Goal: Transaction & Acquisition: Book appointment/travel/reservation

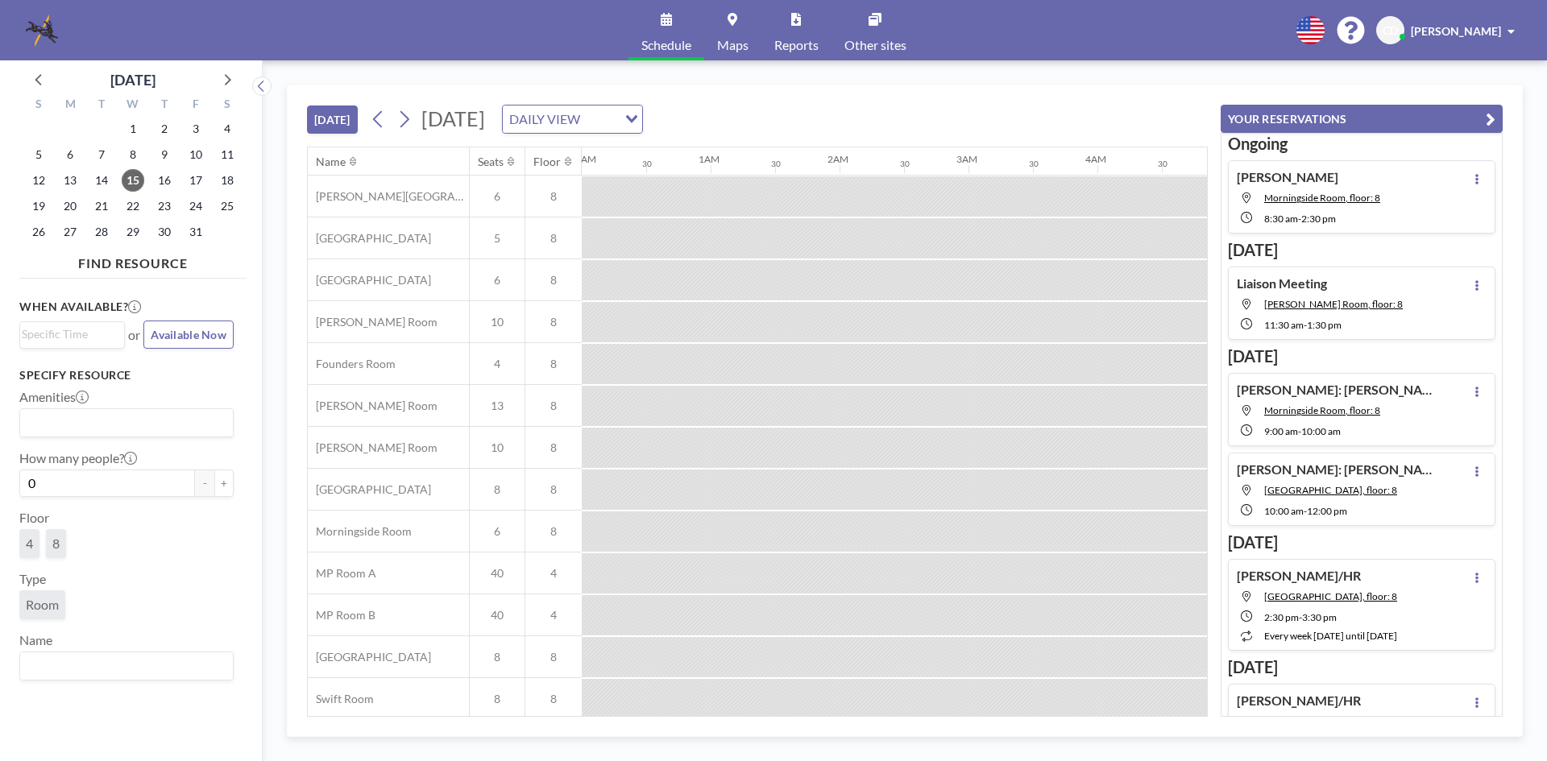
scroll to position [0, 1482]
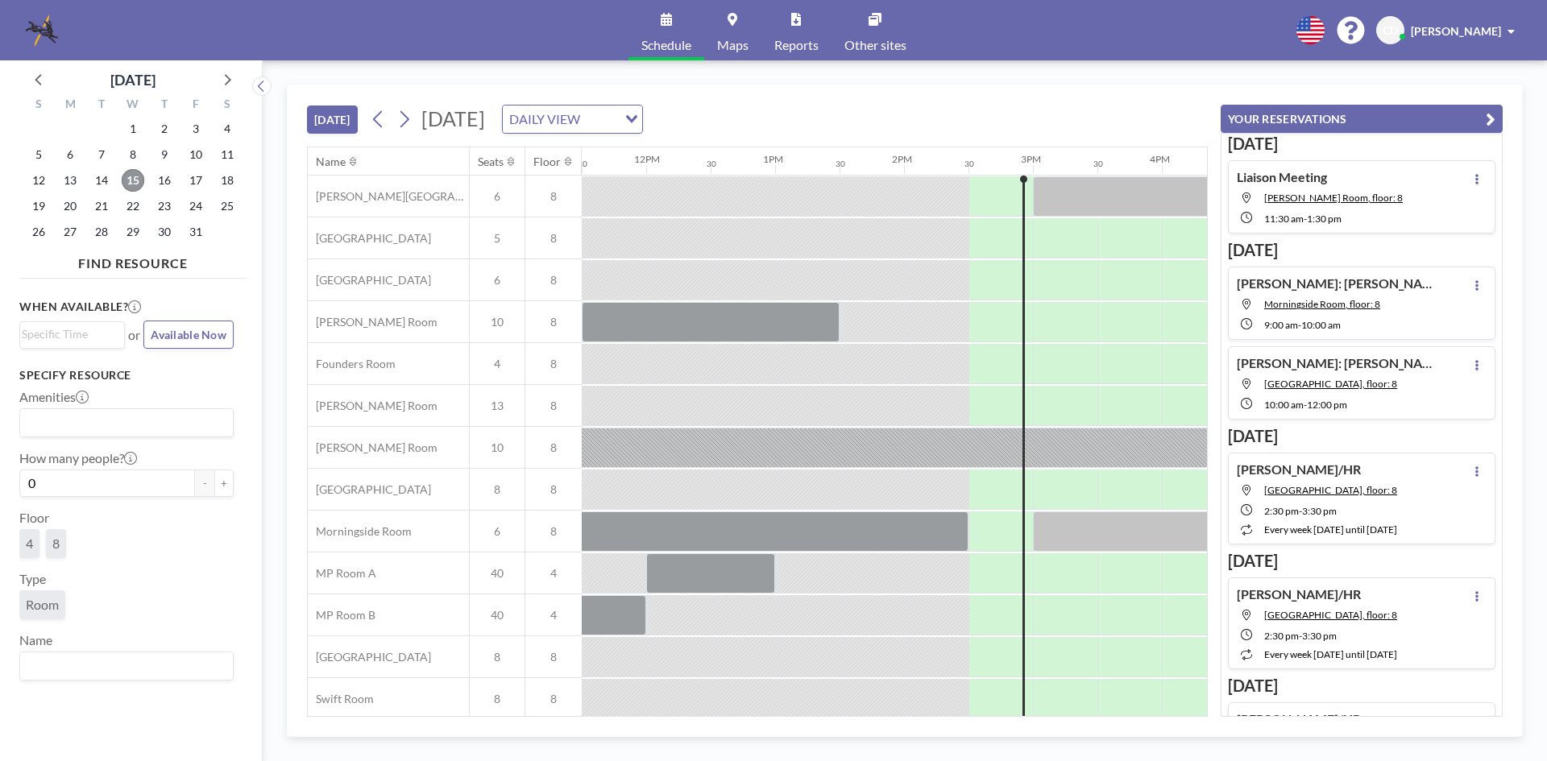
click at [139, 180] on span "15" at bounding box center [133, 180] width 23 height 23
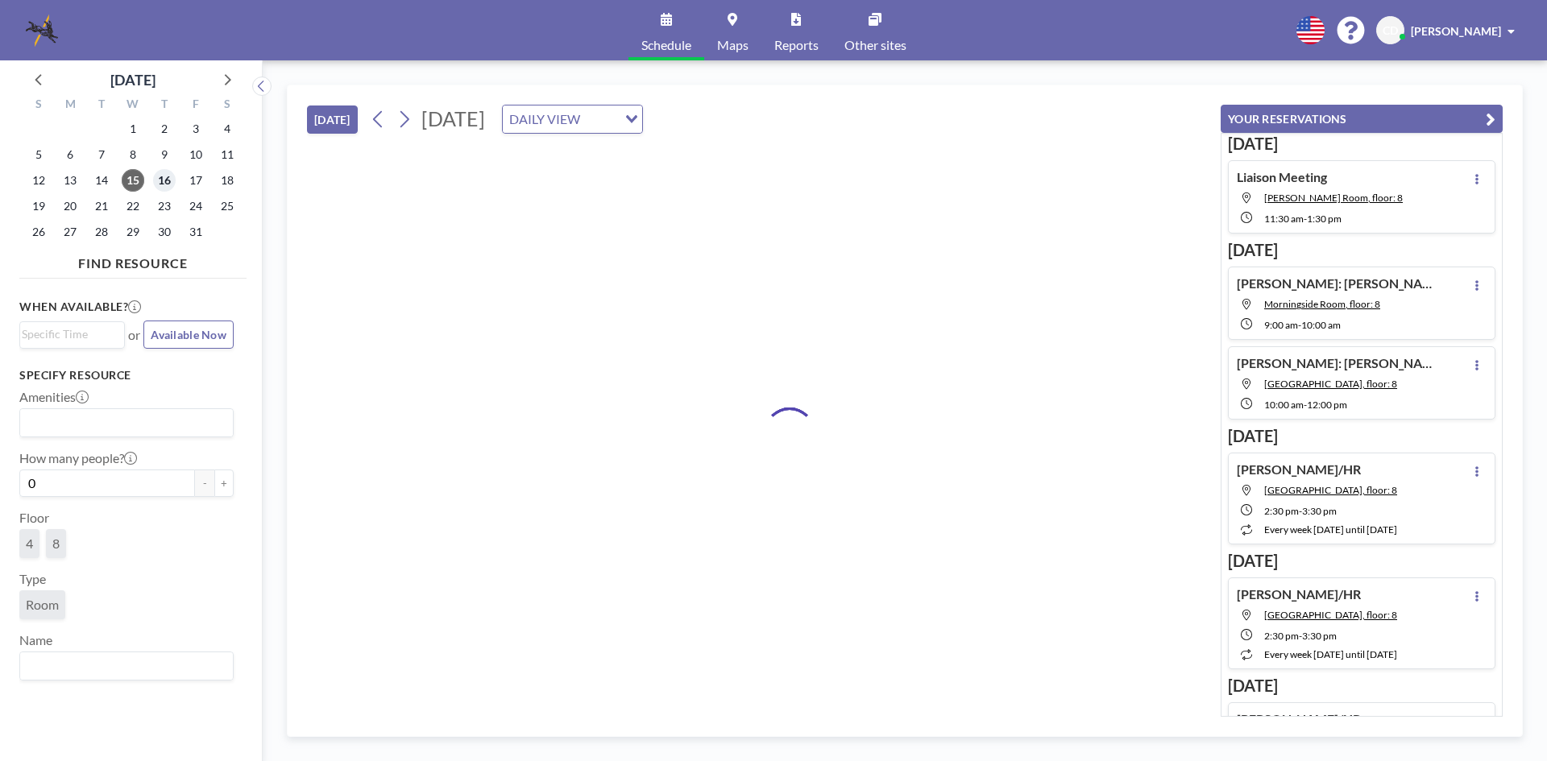
click at [165, 182] on span "16" at bounding box center [164, 180] width 23 height 23
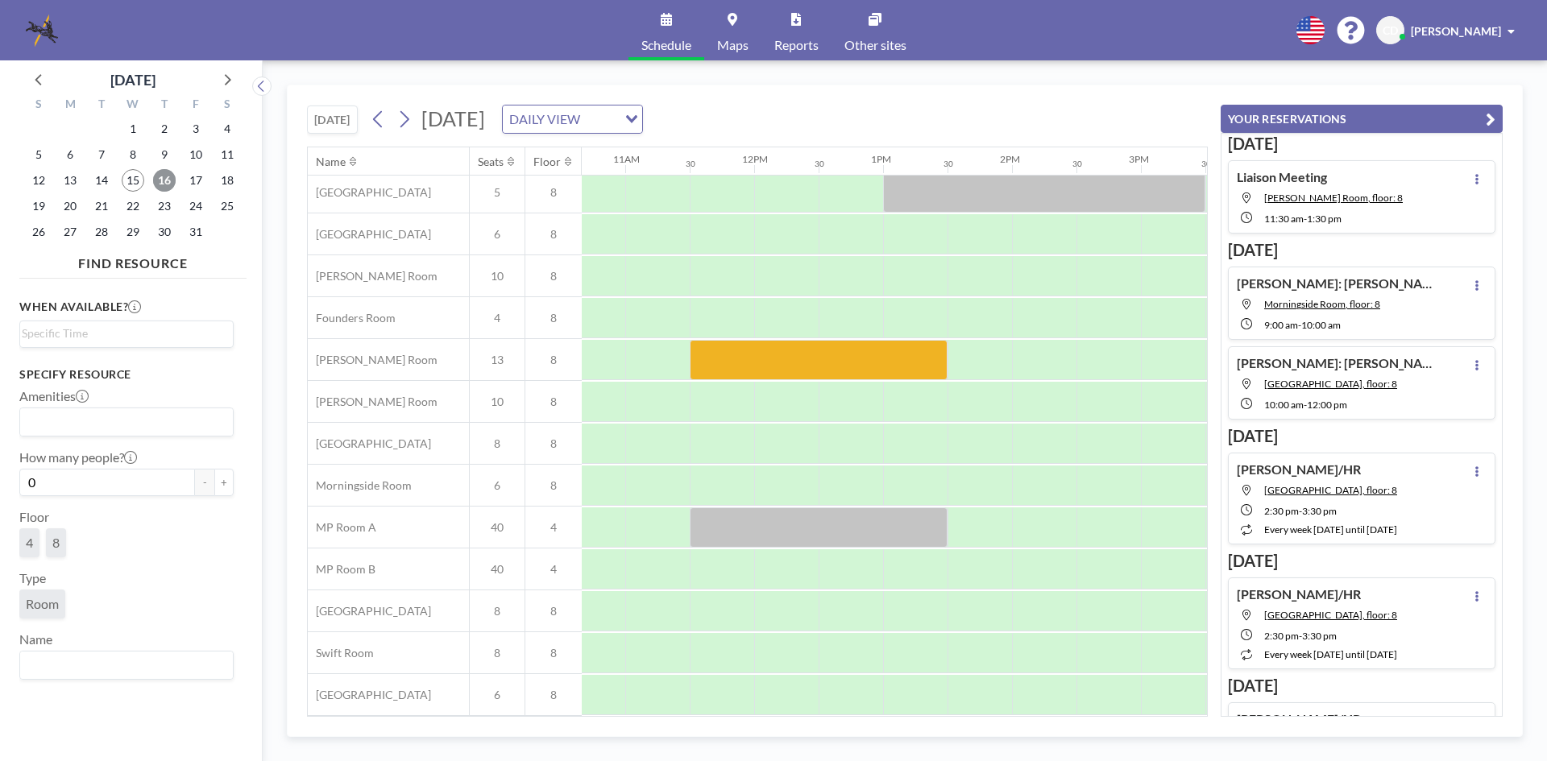
scroll to position [54, 1362]
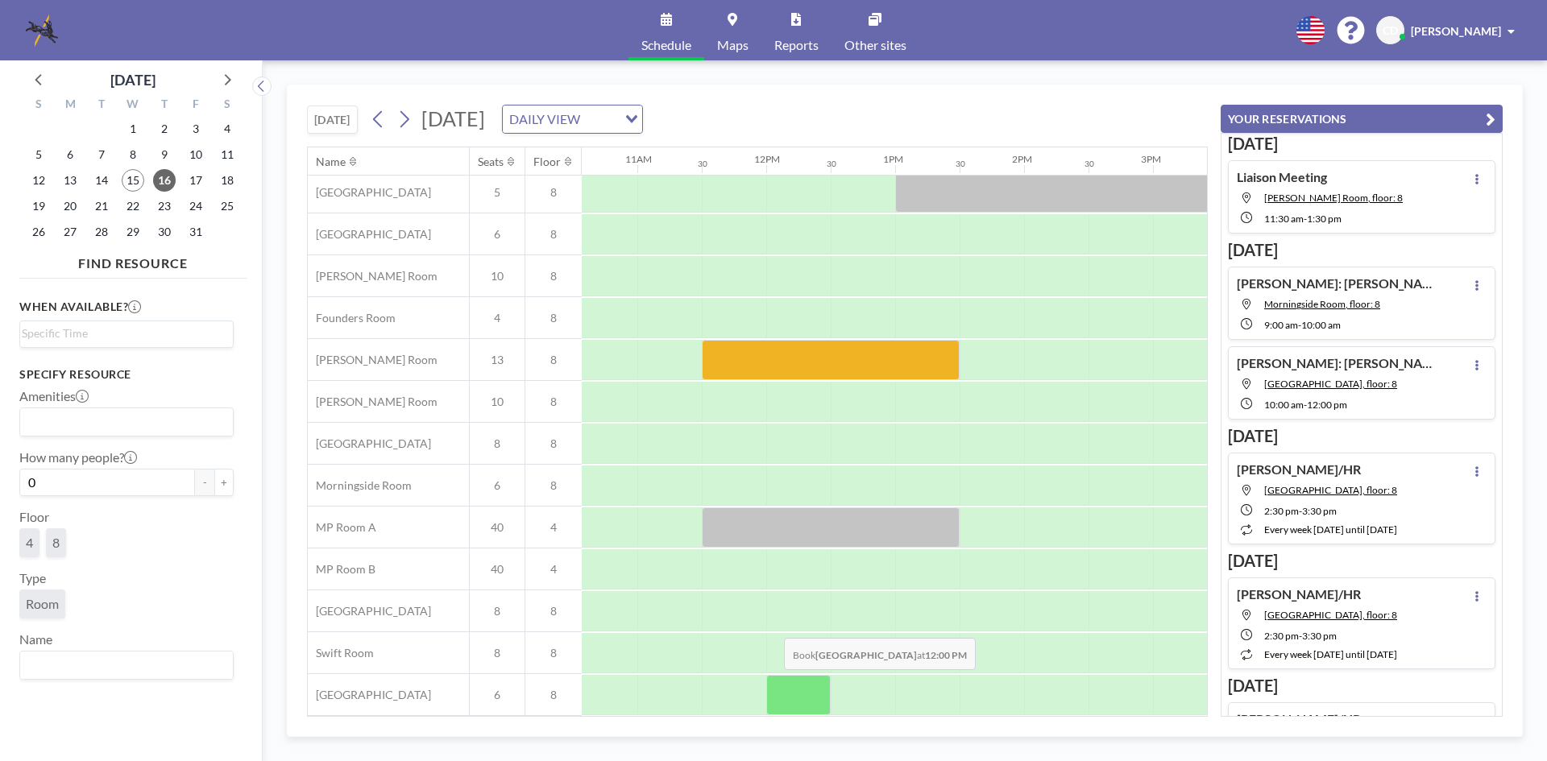
click at [771, 682] on div at bounding box center [798, 695] width 64 height 40
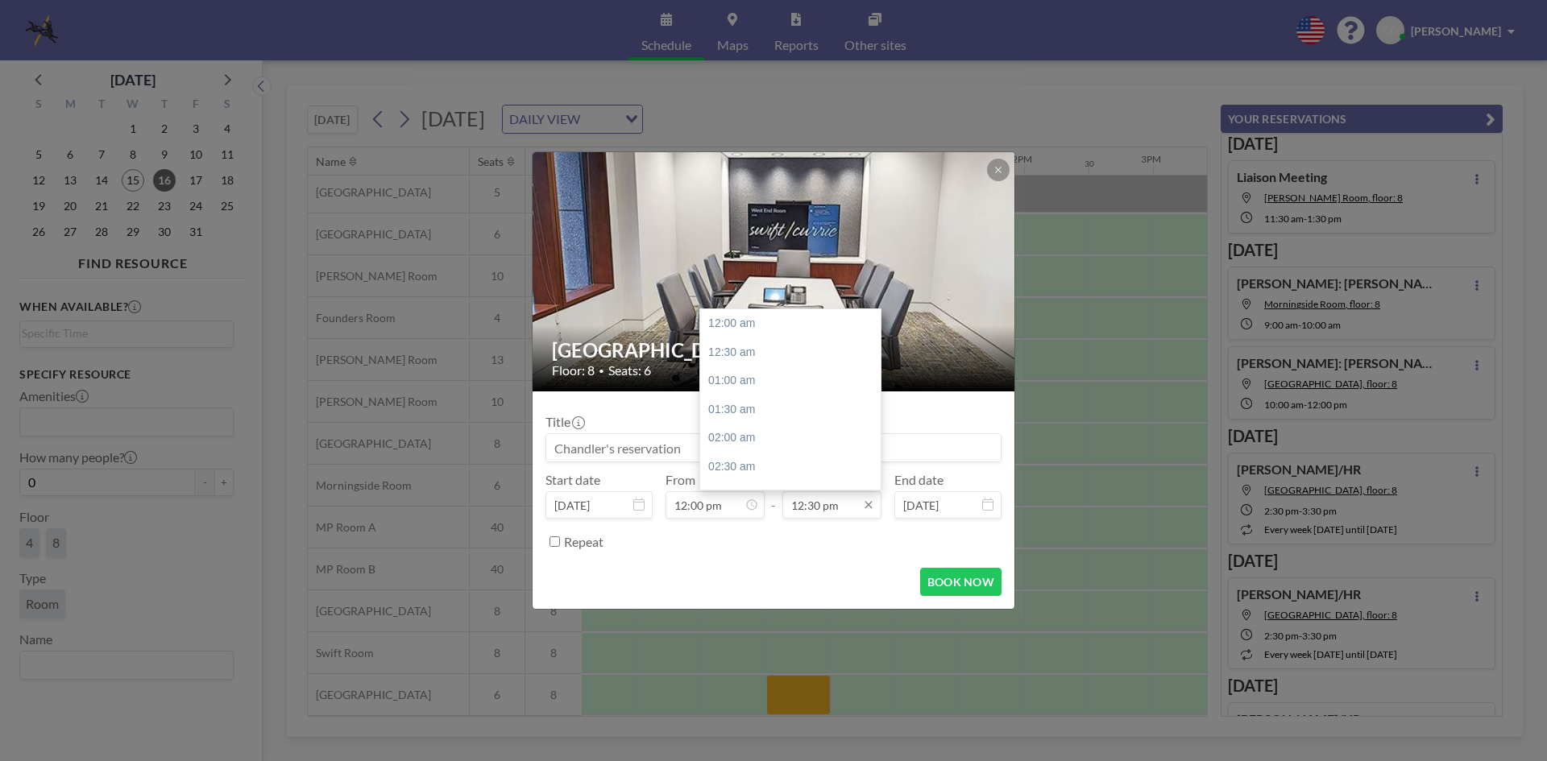
scroll to position [717, 0]
click at [794, 388] on div "01:30 pm" at bounding box center [794, 381] width 189 height 29
type input "01:30 pm"
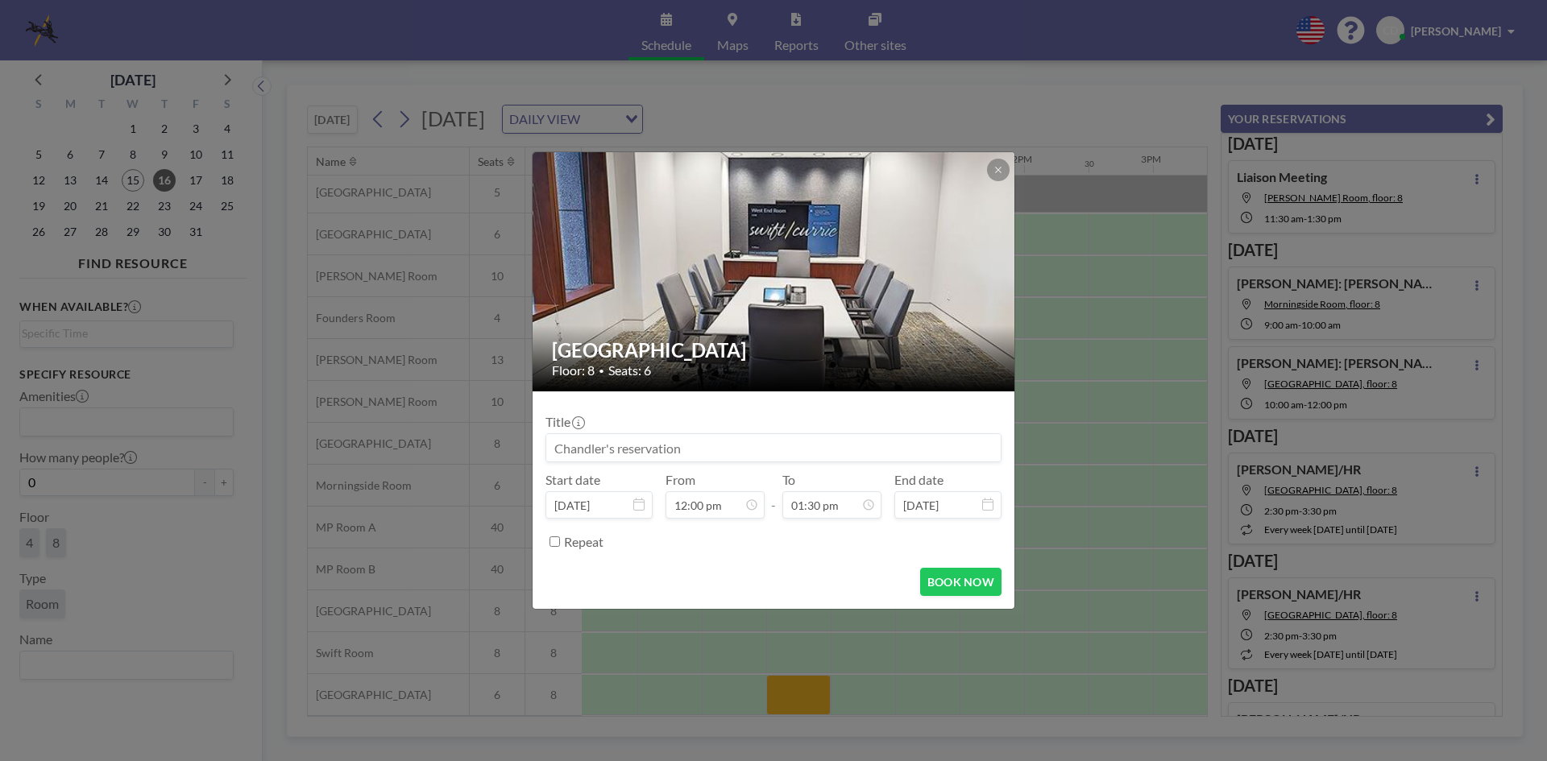
click at [758, 463] on div "Title Start date [DATE] From 12:00 pm - To 01:30 pm End date [DATE] Repeat" at bounding box center [773, 479] width 456 height 151
click at [758, 446] on input at bounding box center [773, 447] width 454 height 27
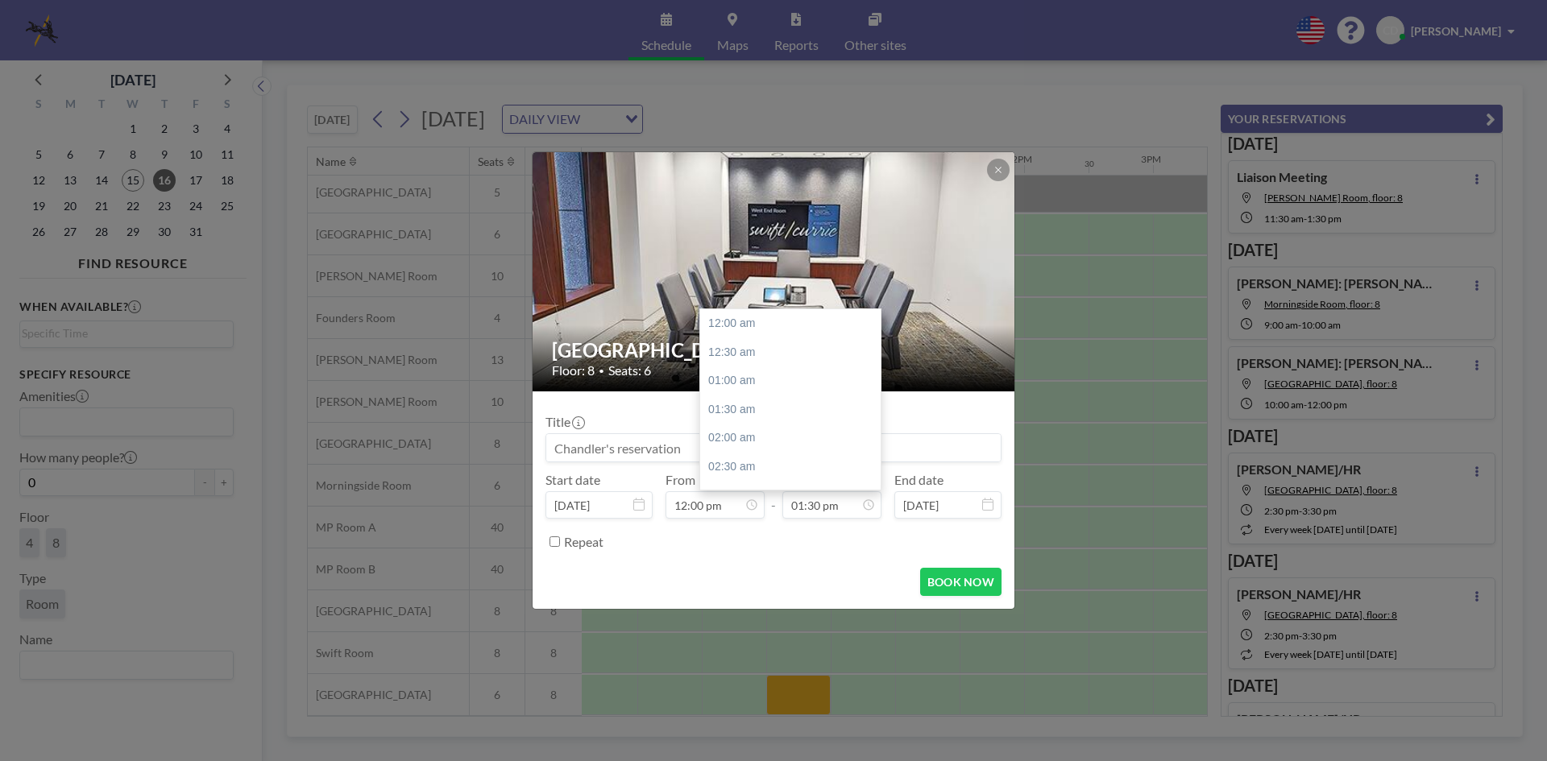
scroll to position [774, 0]
type input "D"
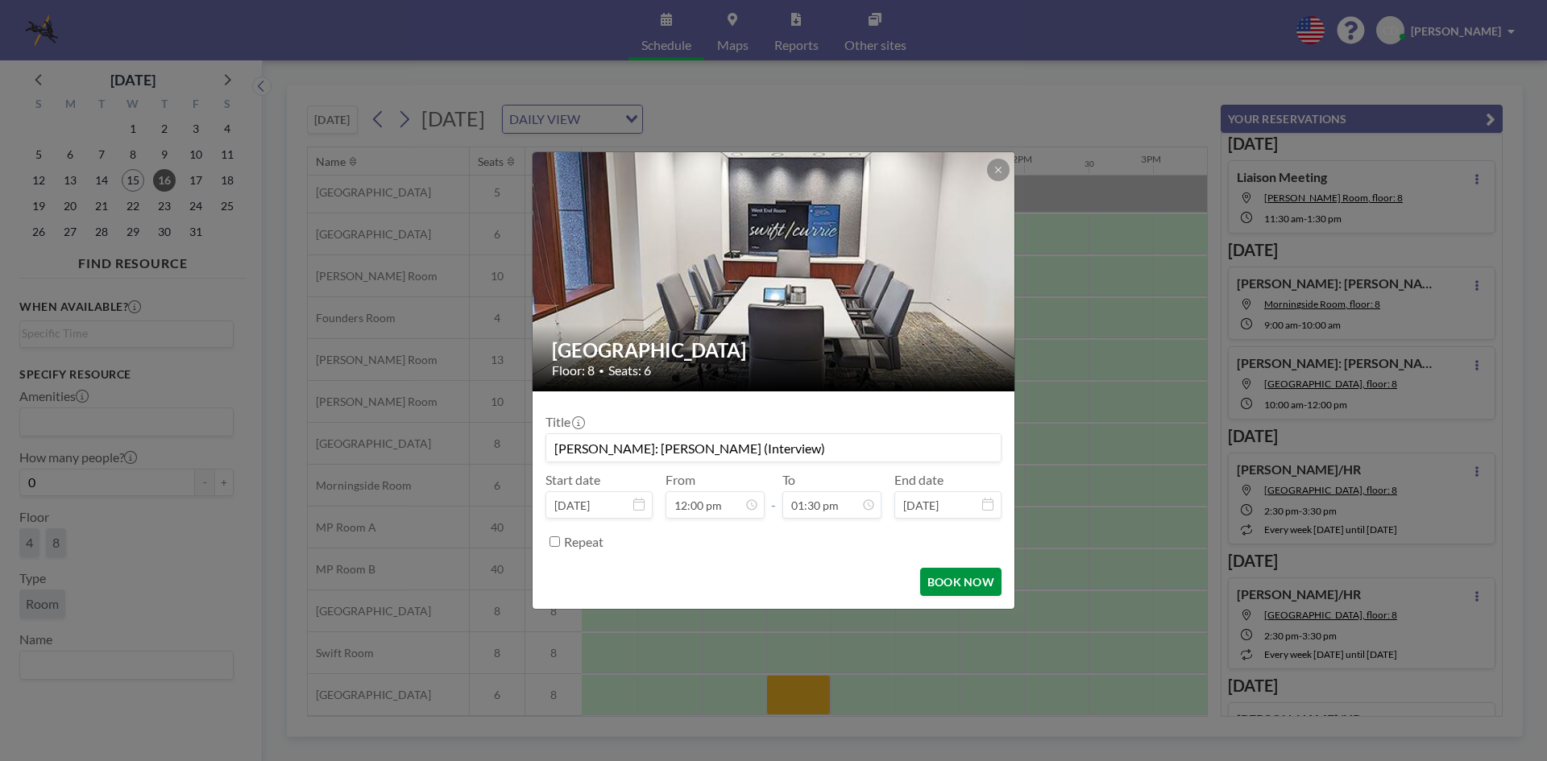
type input "[PERSON_NAME]: [PERSON_NAME] (Interview)"
click at [939, 575] on button "BOOK NOW" at bounding box center [960, 582] width 81 height 28
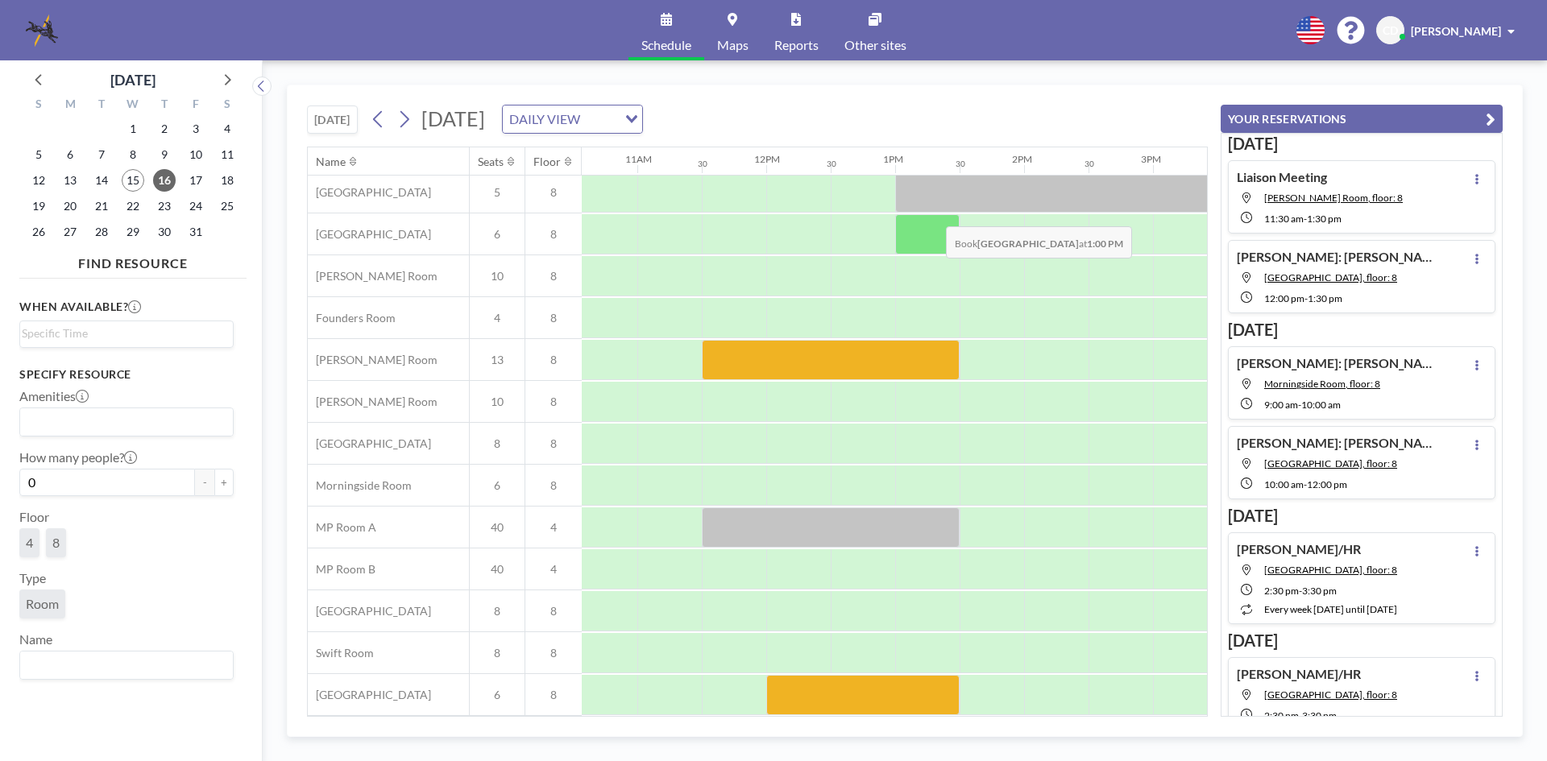
scroll to position [0, 1362]
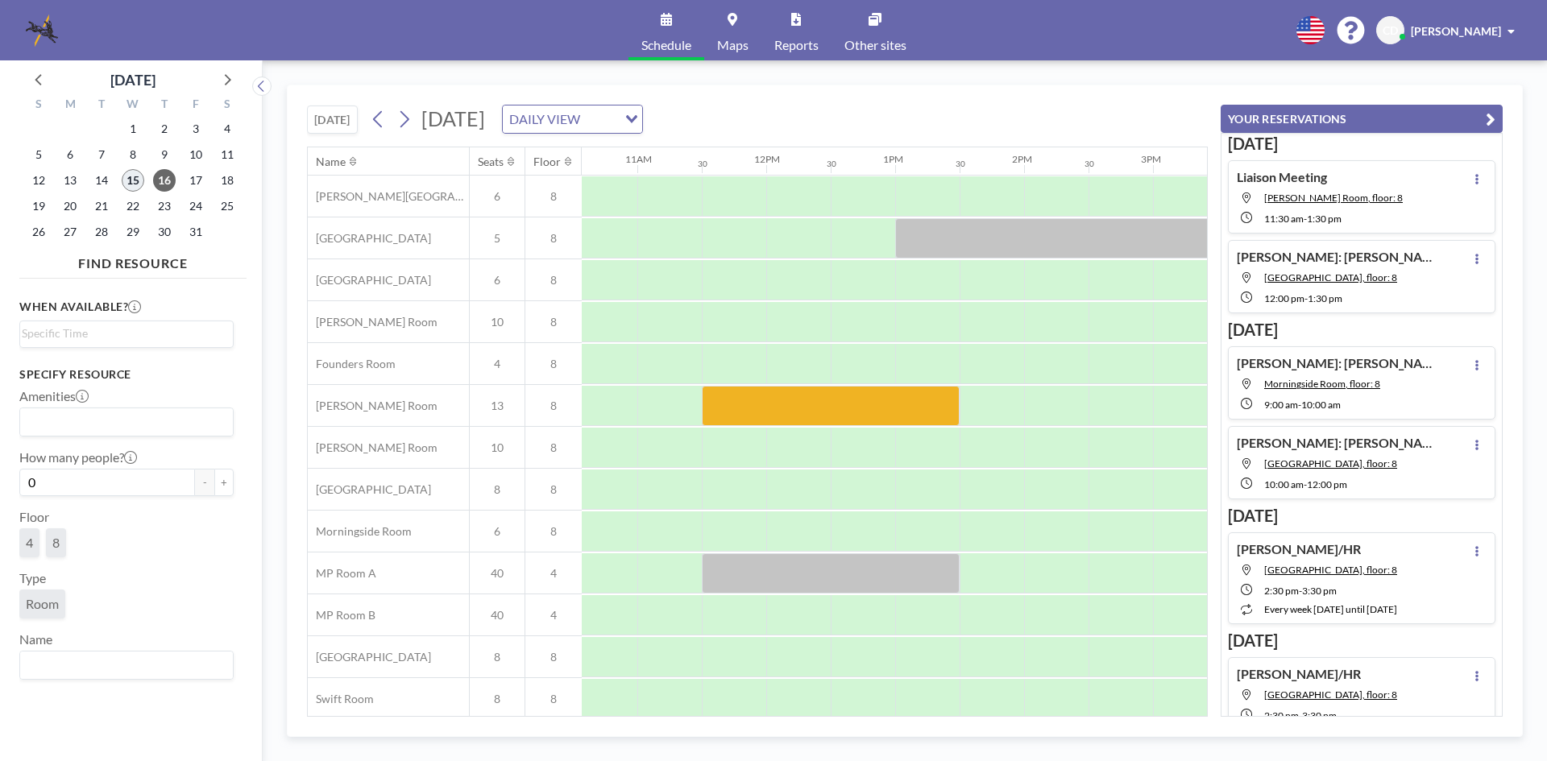
click at [128, 178] on span "15" at bounding box center [133, 180] width 23 height 23
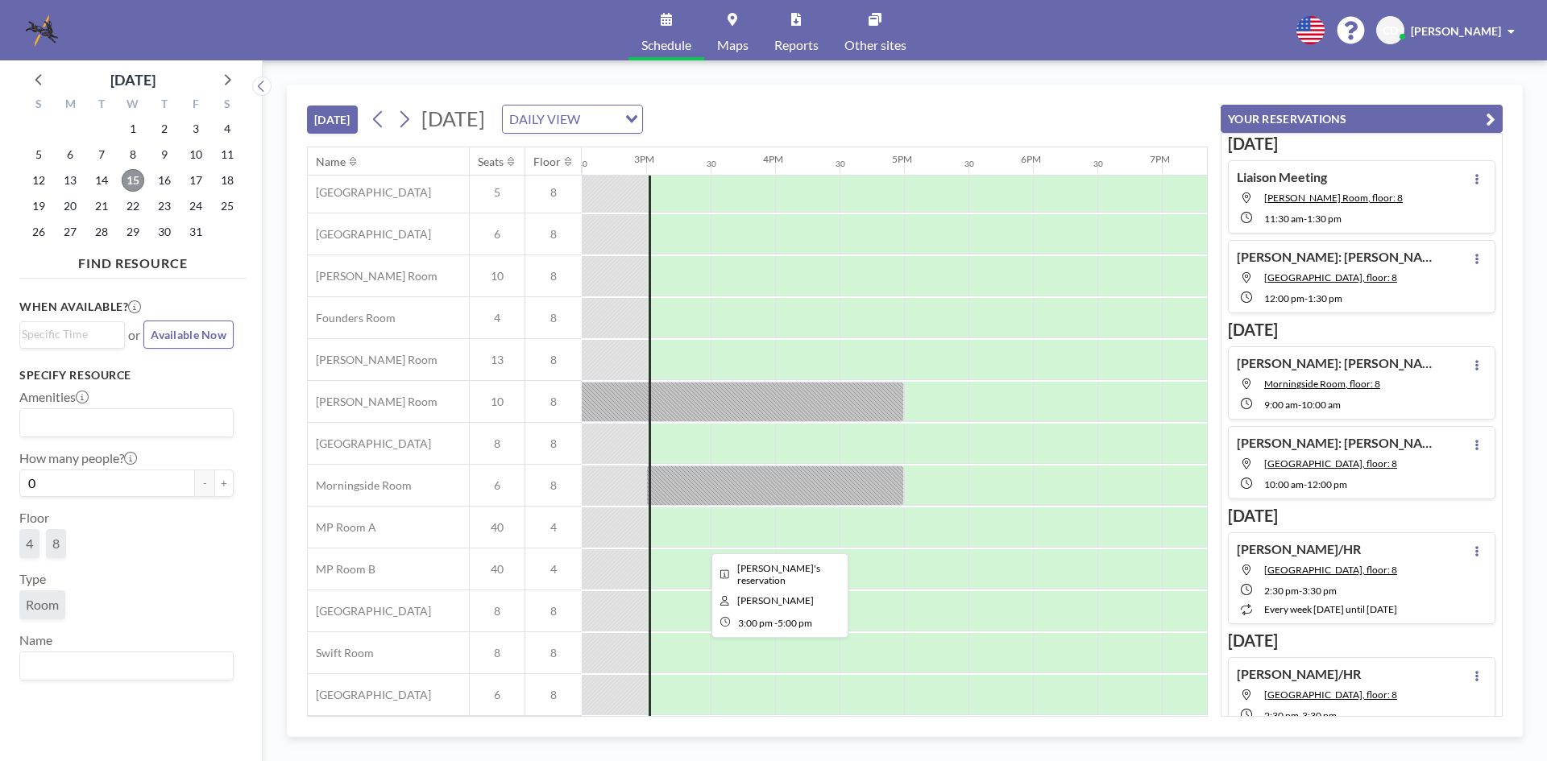
scroll to position [0, 1869]
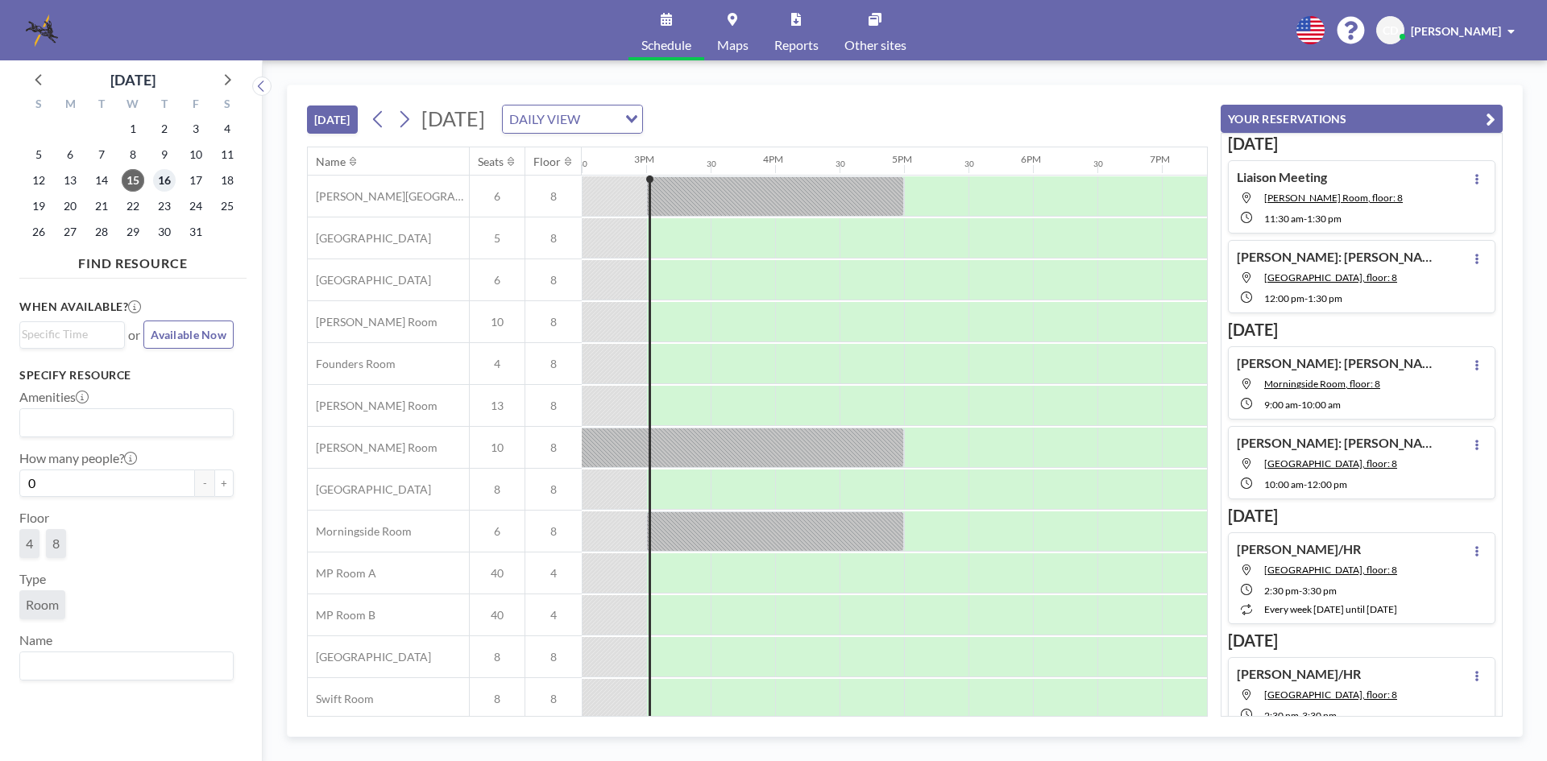
click at [159, 174] on span "16" at bounding box center [164, 180] width 23 height 23
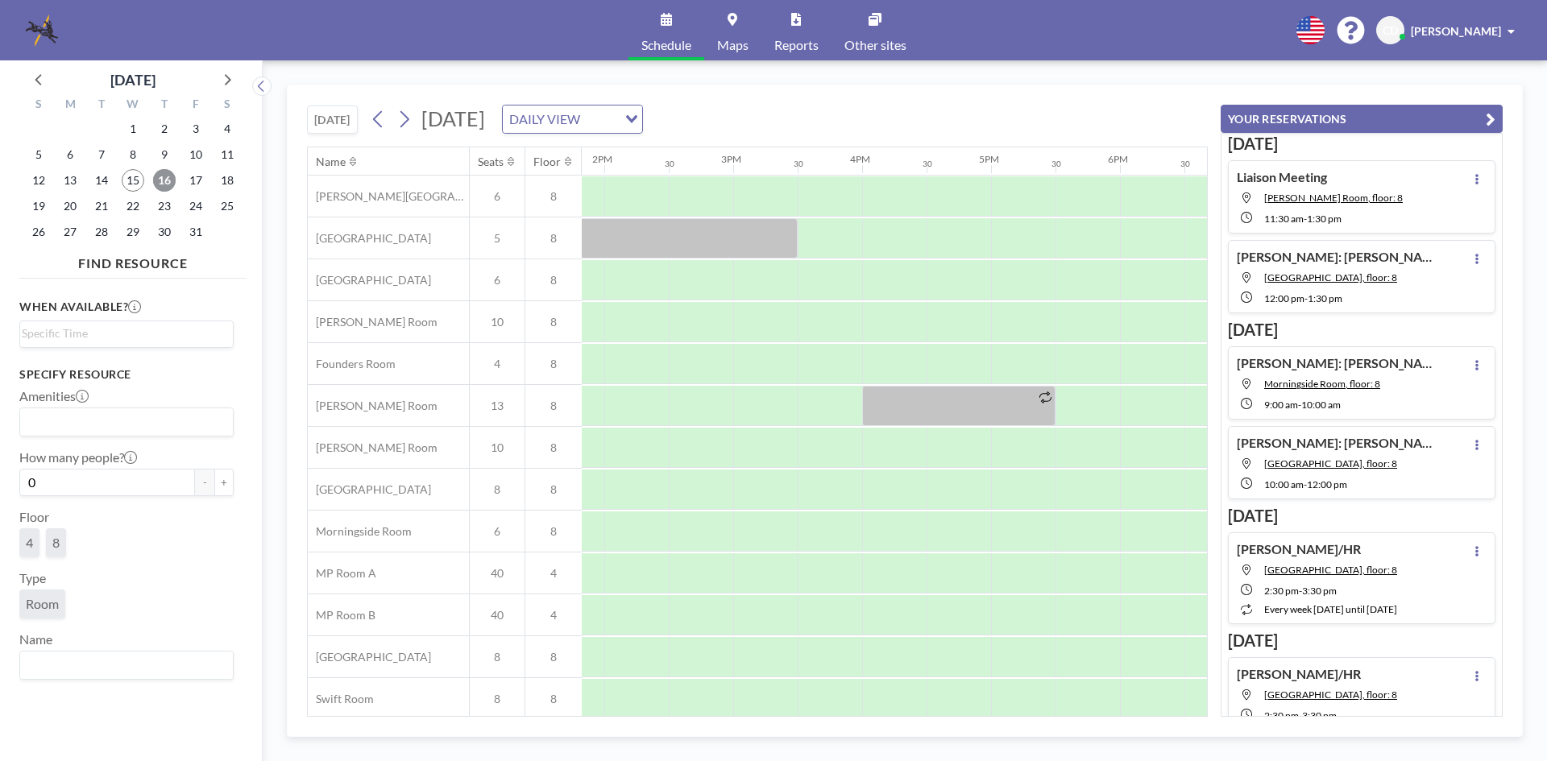
scroll to position [0, 1483]
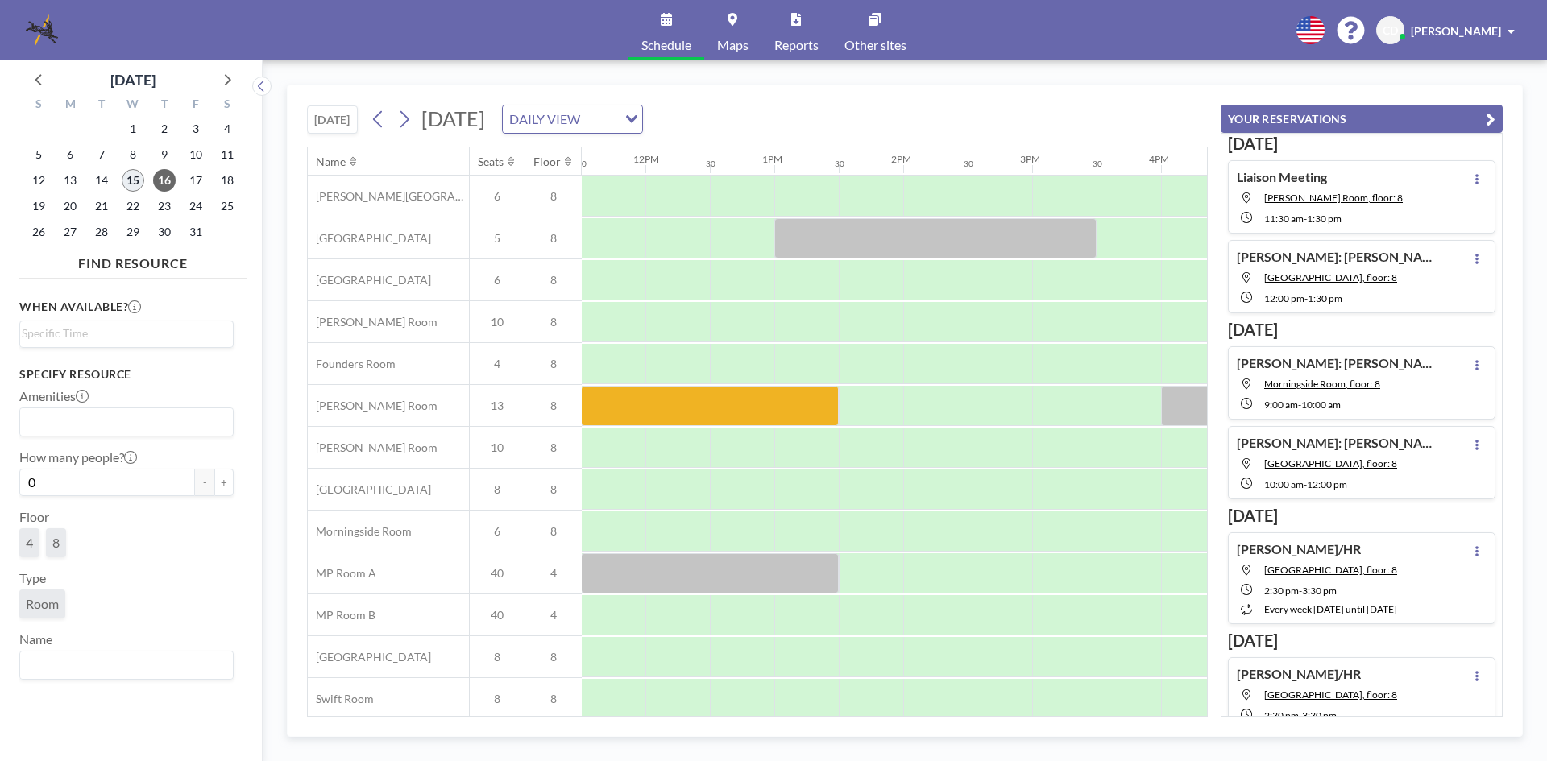
click at [124, 172] on span "15" at bounding box center [133, 180] width 23 height 23
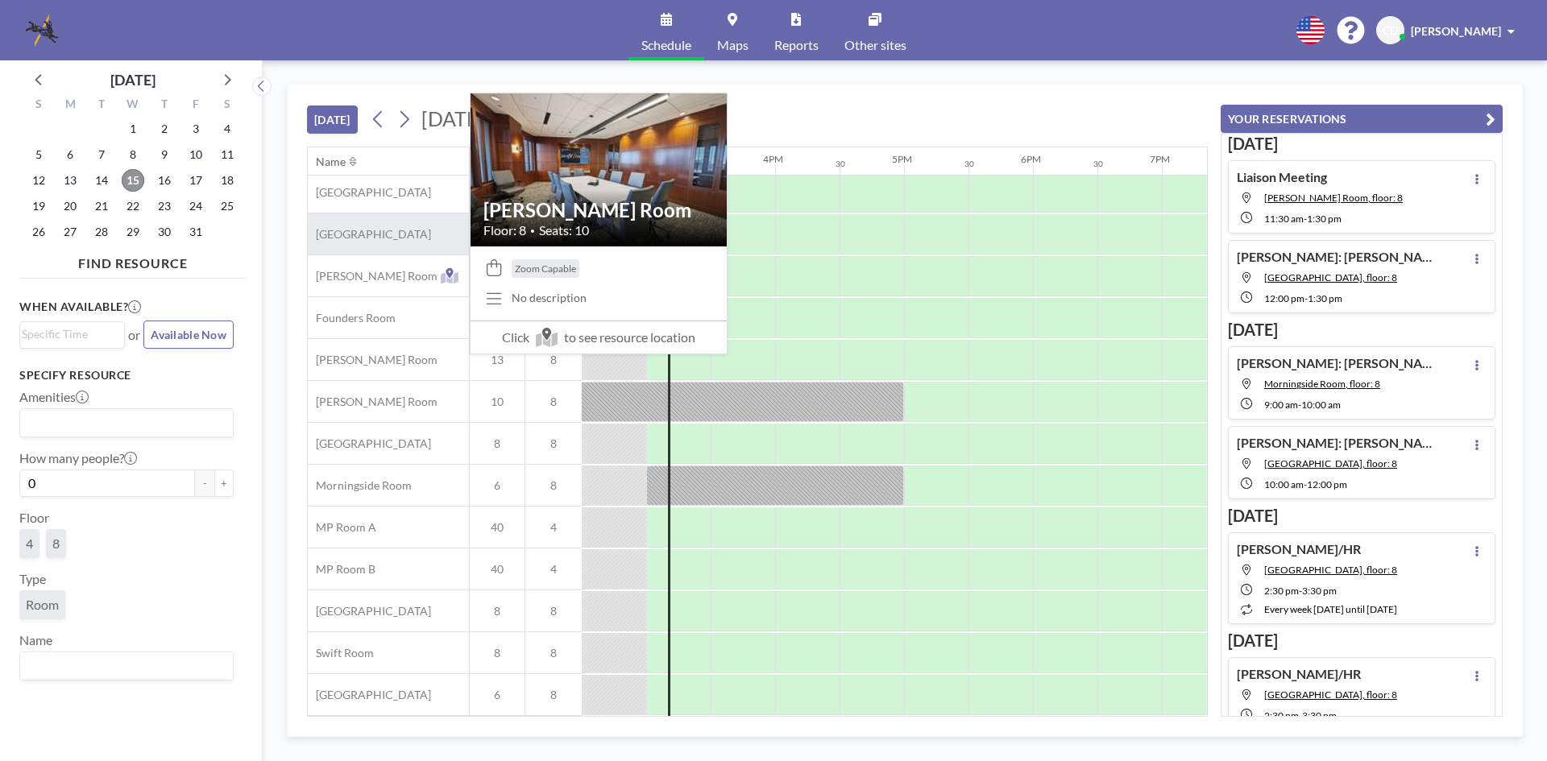
scroll to position [0, 1869]
